Goal: Information Seeking & Learning: Find specific fact

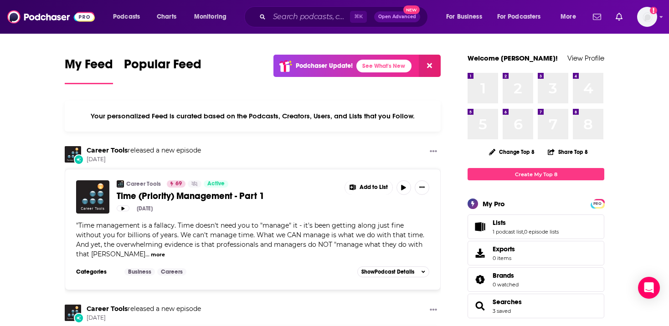
click at [315, 25] on div "⌘ K Open Advanced New" at bounding box center [336, 16] width 184 height 21
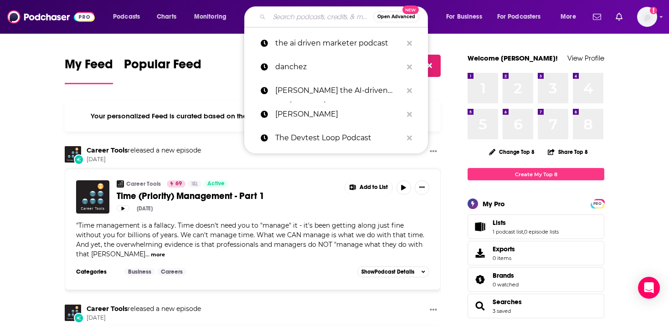
click at [312, 22] on input "Search podcasts, credits, & more..." at bounding box center [321, 17] width 104 height 15
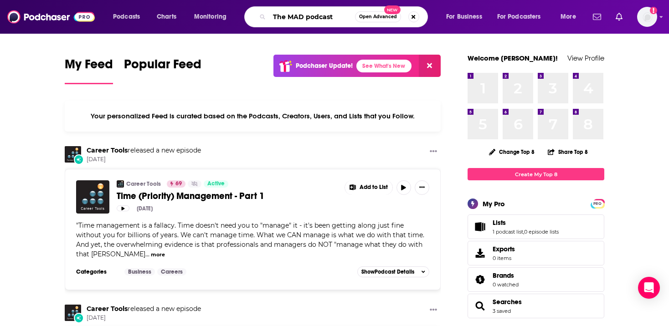
type input "The MAD podcast"
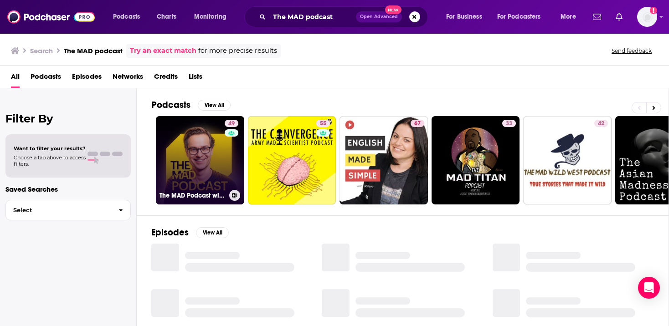
click at [200, 165] on link "49 The MAD Podcast with [PERSON_NAME]" at bounding box center [200, 160] width 88 height 88
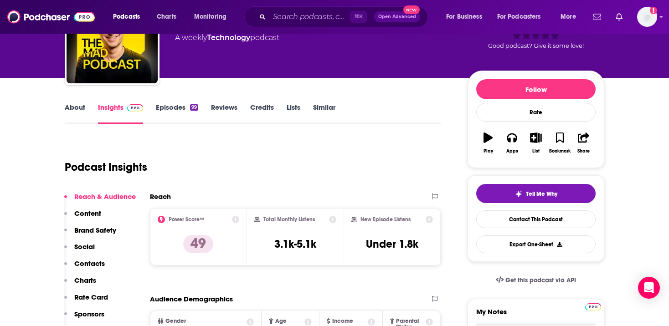
scroll to position [73, 0]
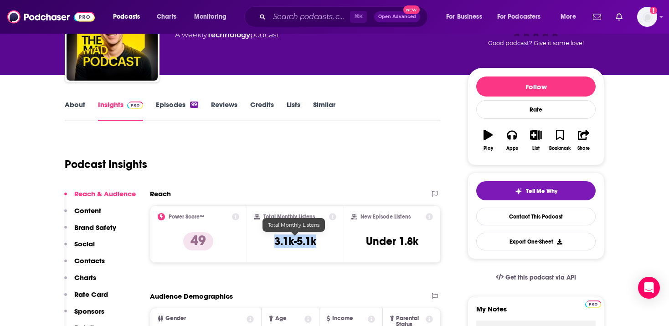
drag, startPoint x: 327, startPoint y: 236, endPoint x: 275, endPoint y: 237, distance: 52.4
click at [275, 237] on div "Total Monthly Listens 3.1k-5.1k" at bounding box center [295, 234] width 83 height 42
copy h3 "3.1k-5.1k"
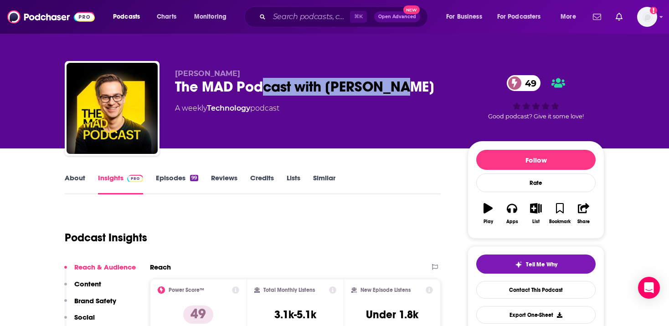
drag, startPoint x: 414, startPoint y: 84, endPoint x: 258, endPoint y: 84, distance: 156.8
click at [258, 84] on div "The MAD Podcast with [PERSON_NAME] 49" at bounding box center [314, 87] width 278 height 18
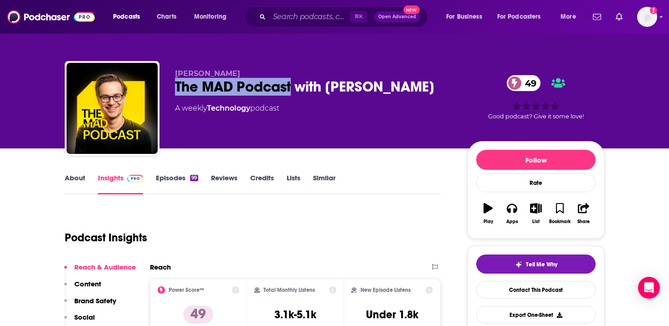
drag, startPoint x: 174, startPoint y: 83, endPoint x: 291, endPoint y: 83, distance: 117.6
click at [291, 83] on div "[PERSON_NAME] The MAD Podcast with [PERSON_NAME] 49 A weekly Technology podcast…" at bounding box center [335, 110] width 540 height 98
copy h2 "The MAD Podcast"
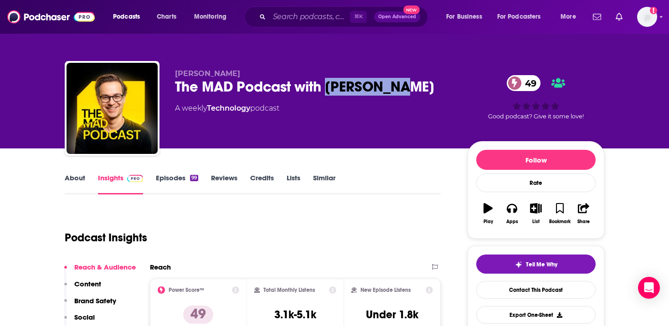
copy h2 "[PERSON_NAME]"
drag, startPoint x: 404, startPoint y: 87, endPoint x: 328, endPoint y: 88, distance: 76.6
click at [328, 88] on div "The MAD Podcast with [PERSON_NAME] 49" at bounding box center [314, 87] width 278 height 18
